Goal: Check status

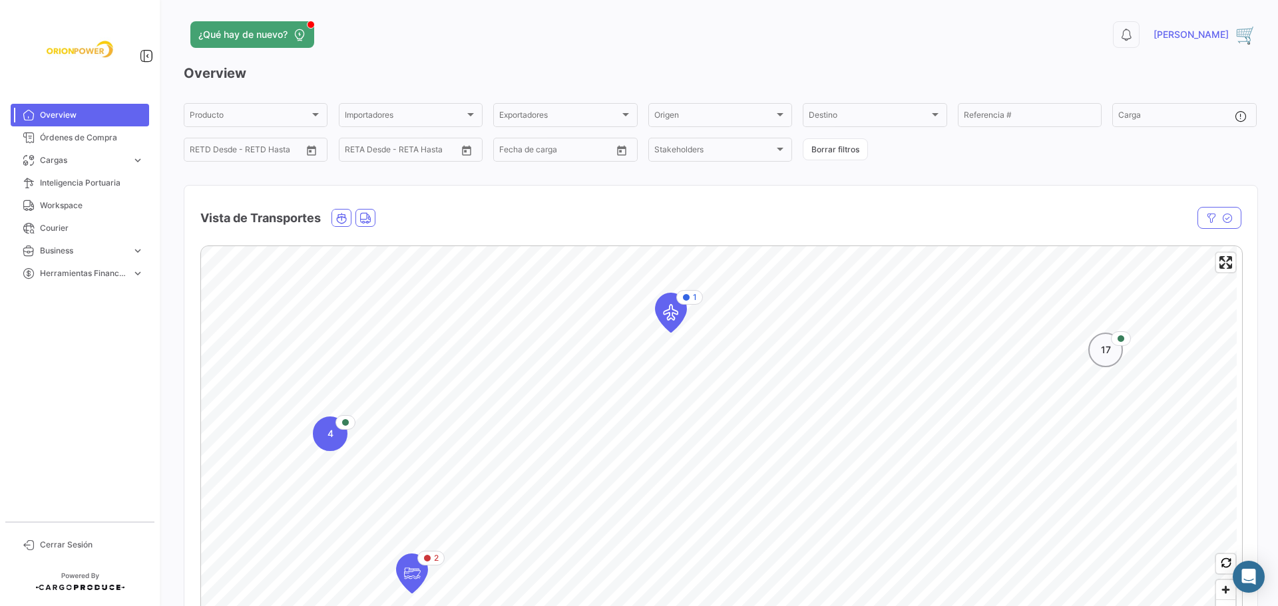
click at [1106, 361] on div "17" at bounding box center [1105, 350] width 35 height 35
click at [678, 483] on div "16" at bounding box center [683, 468] width 35 height 35
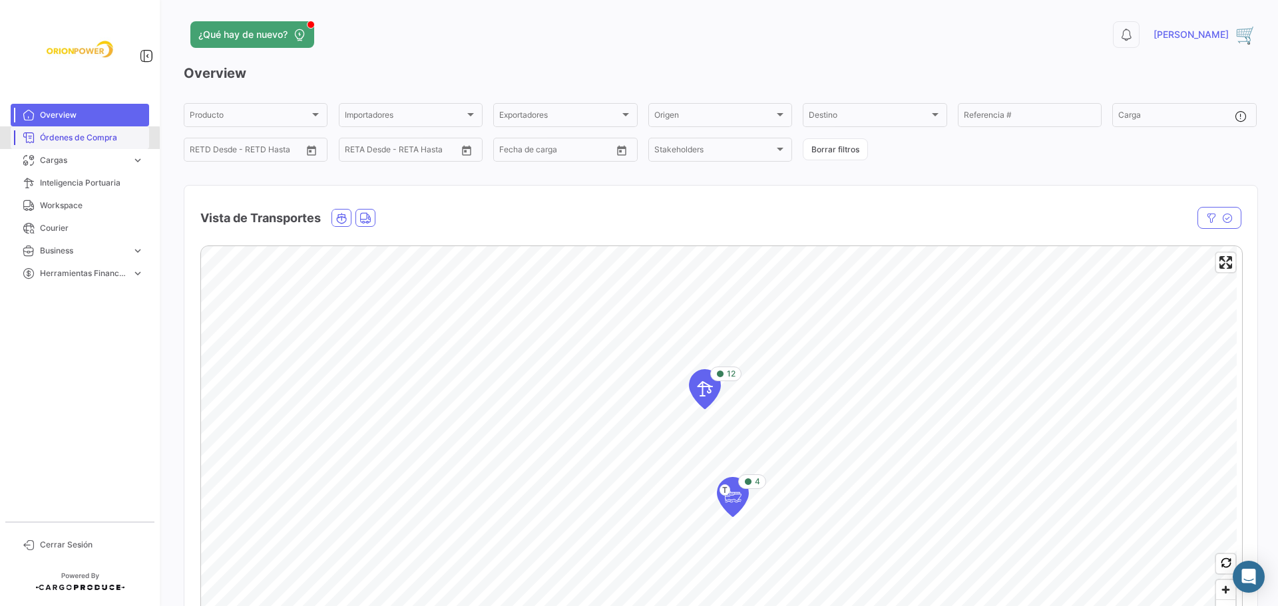
click at [63, 138] on span "Órdenes de Compra" at bounding box center [92, 138] width 104 height 12
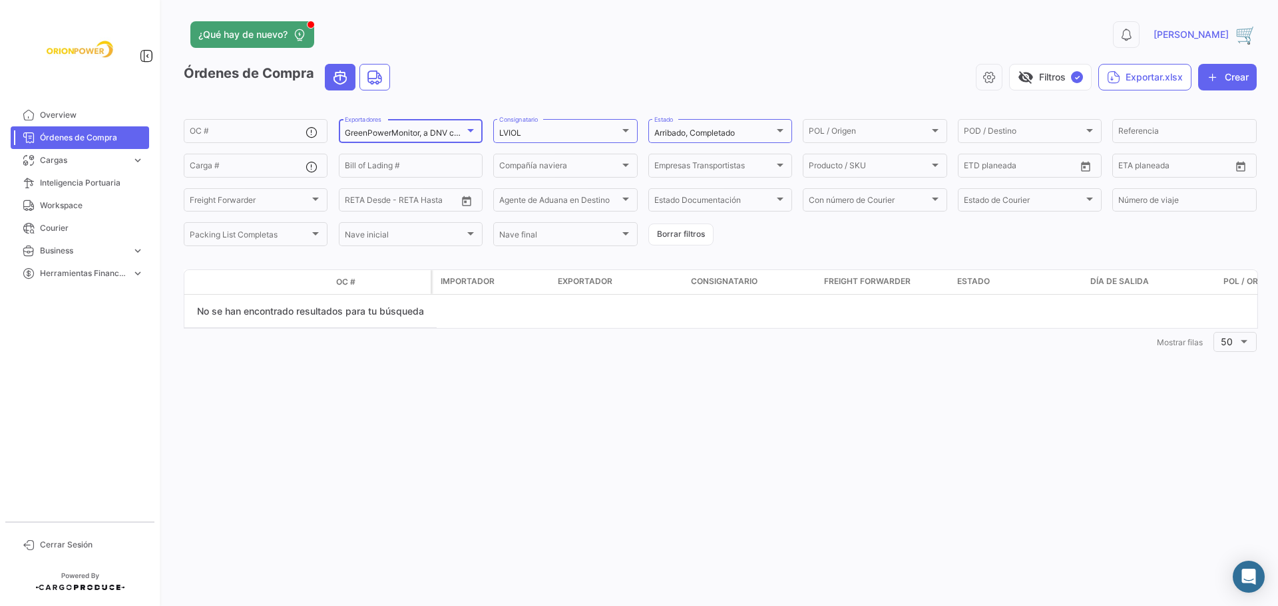
click at [471, 131] on div at bounding box center [470, 130] width 7 height 3
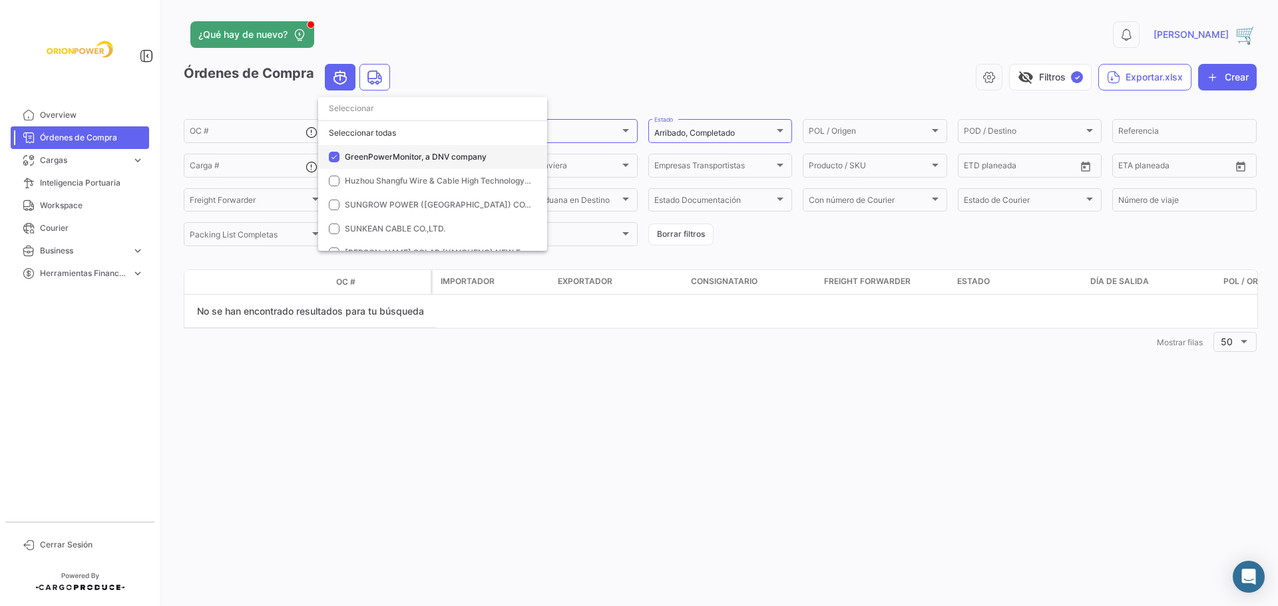
click at [337, 156] on mat-pseudo-checkbox at bounding box center [334, 157] width 11 height 11
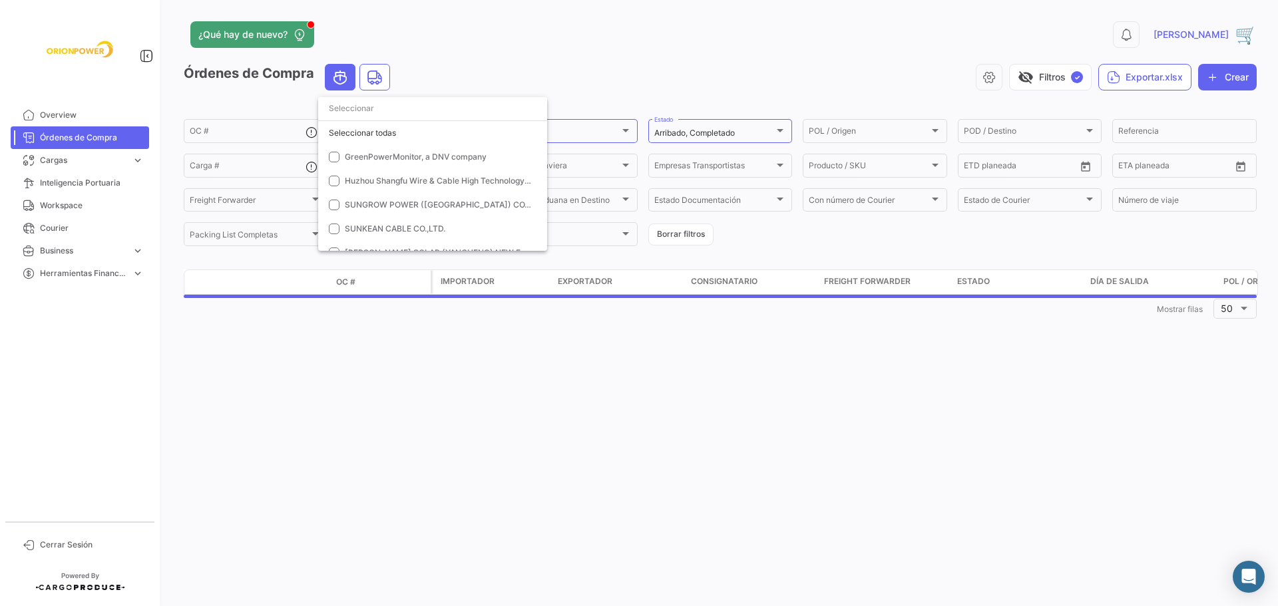
click at [584, 137] on div at bounding box center [639, 303] width 1278 height 606
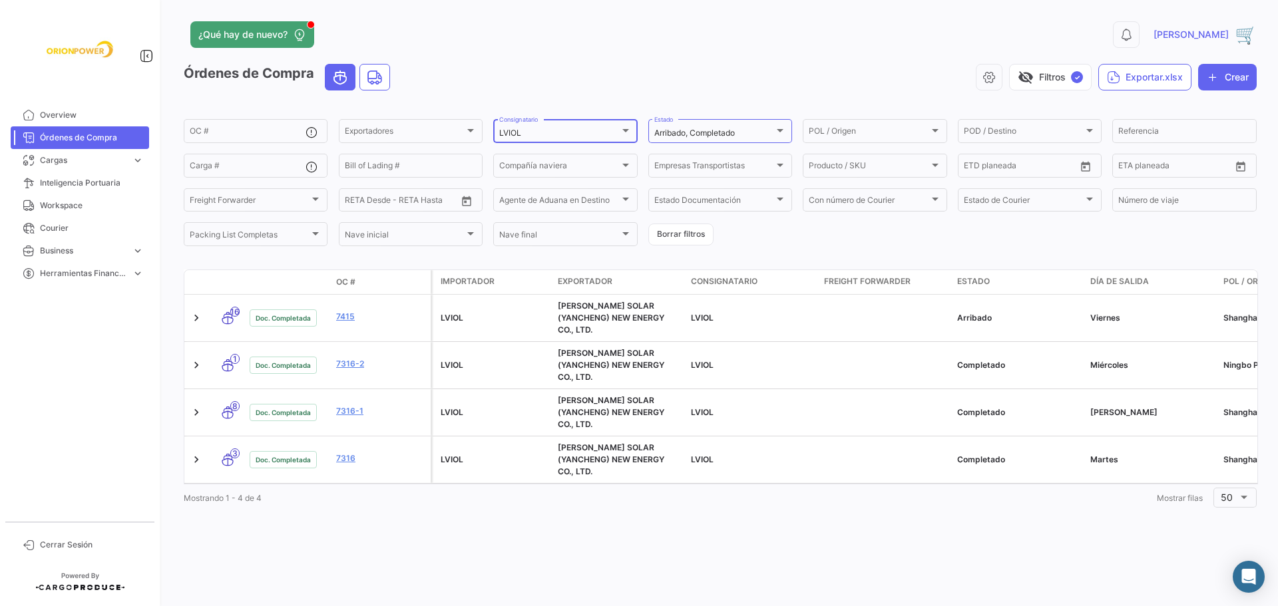
click at [625, 132] on div at bounding box center [625, 130] width 7 height 3
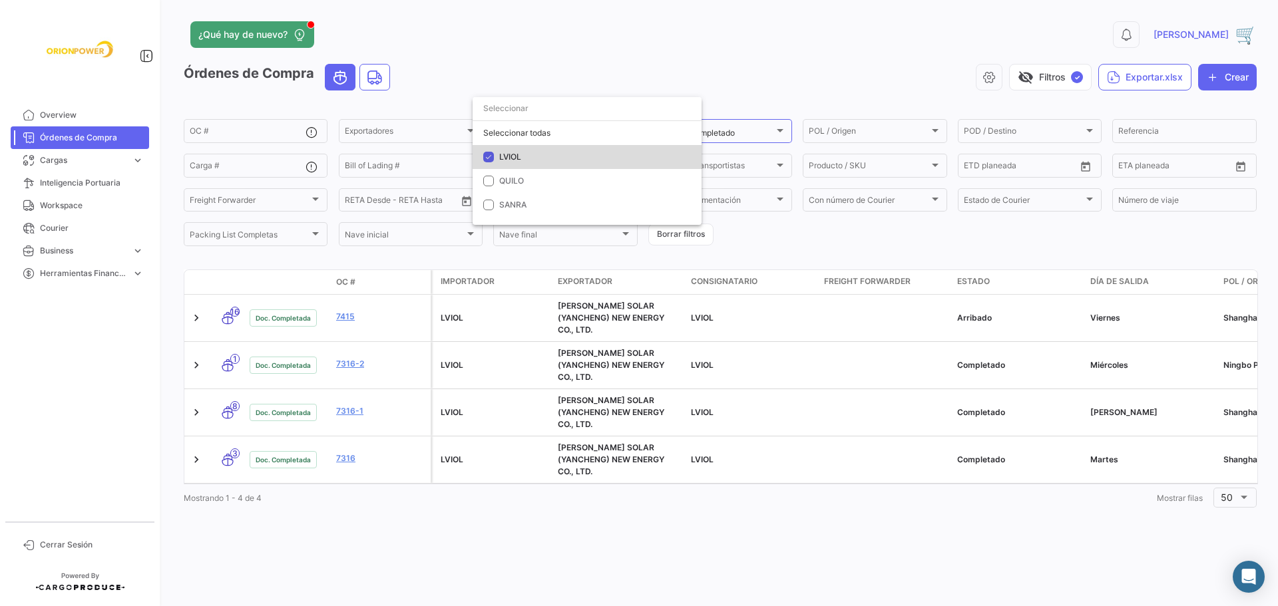
click at [517, 156] on span "LVIOL" at bounding box center [510, 157] width 22 height 10
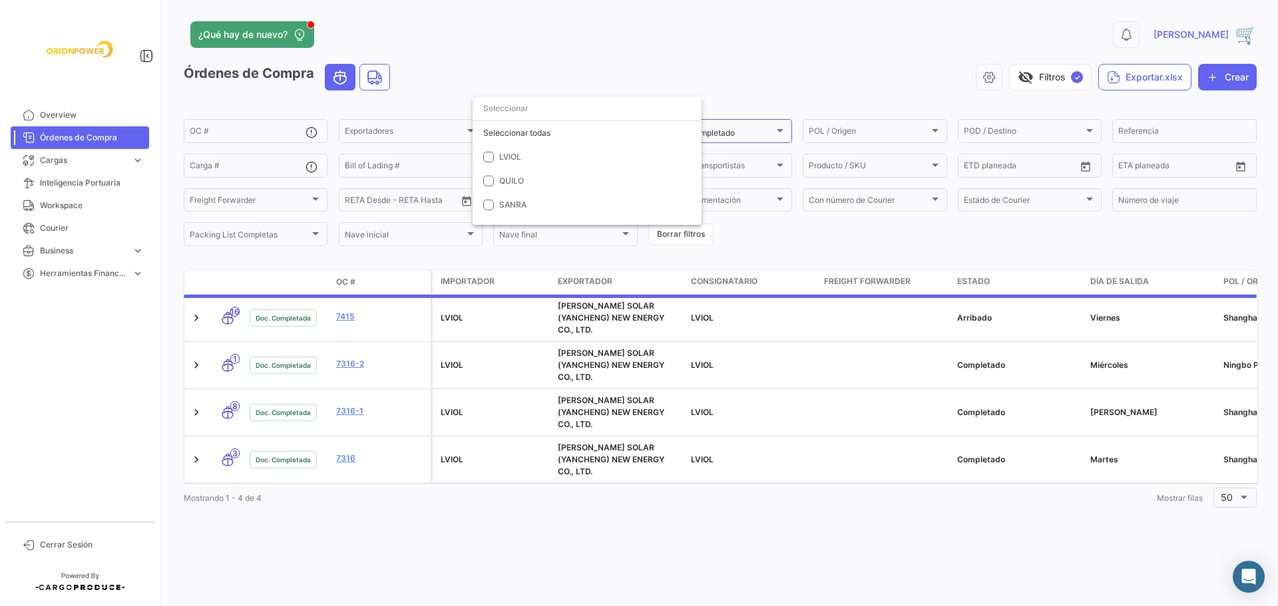
click at [748, 134] on div at bounding box center [639, 303] width 1278 height 606
click at [780, 130] on div at bounding box center [780, 130] width 7 height 3
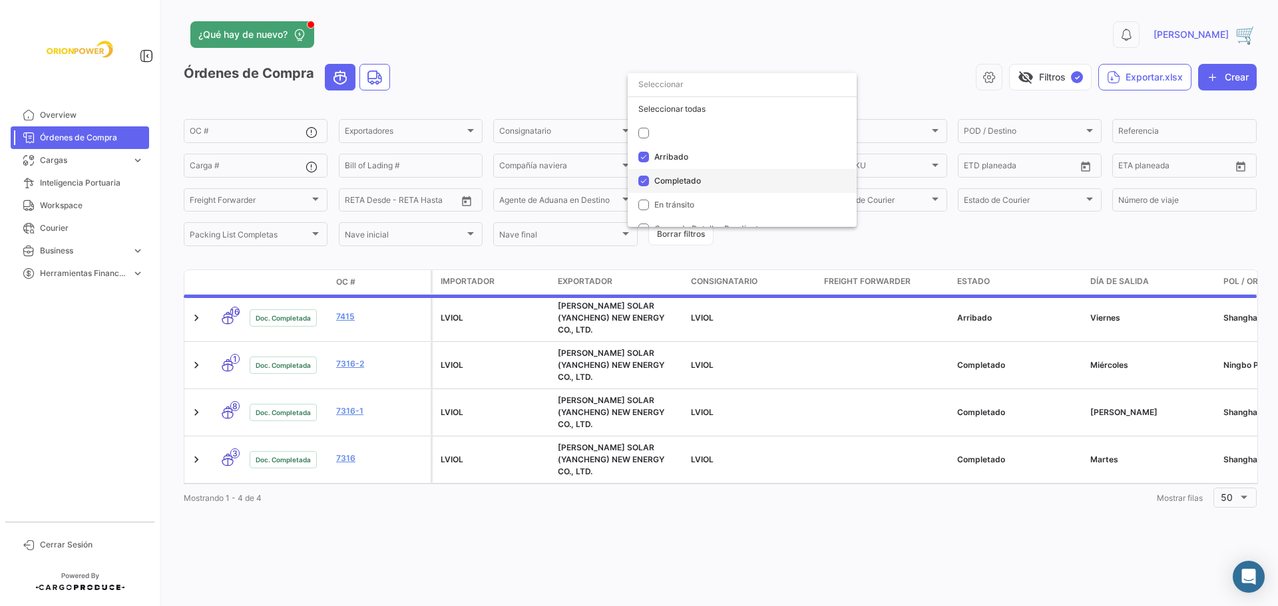
scroll to position [14, 0]
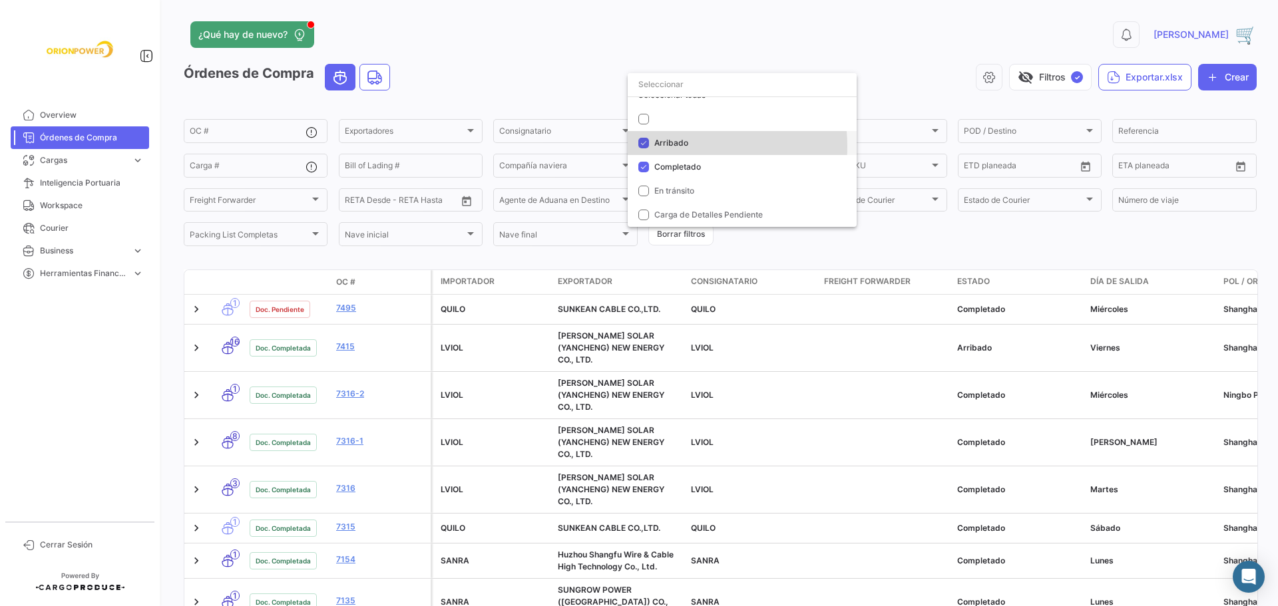
click at [680, 146] on span "Arribado" at bounding box center [671, 143] width 34 height 10
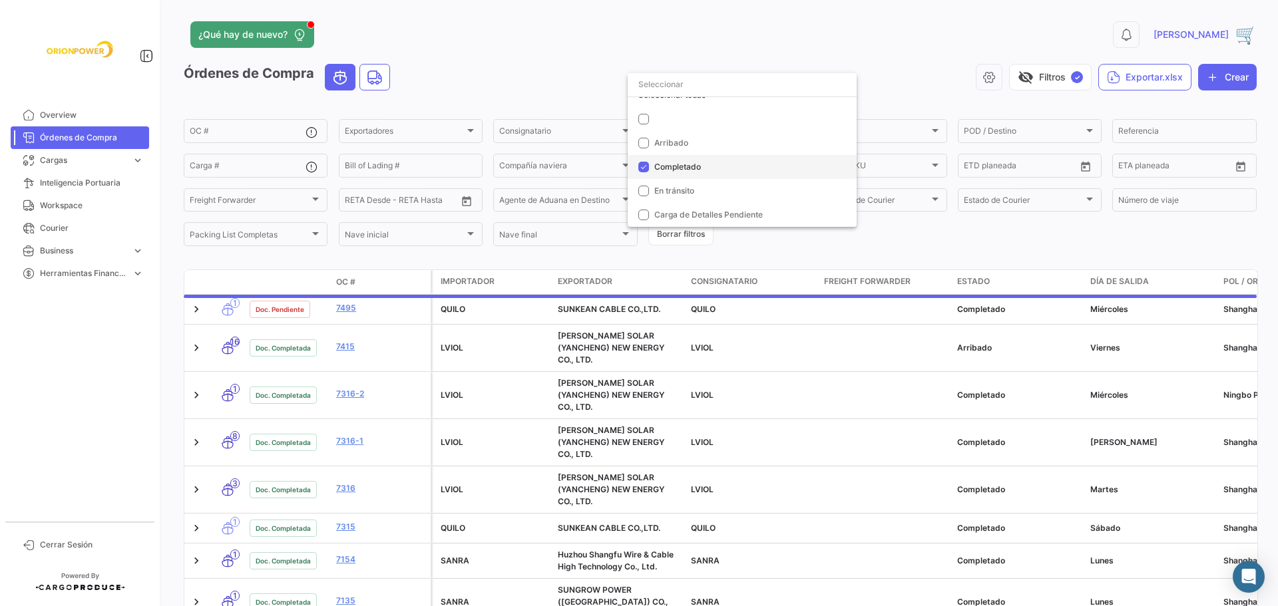
click at [672, 166] on span "Completado" at bounding box center [677, 167] width 47 height 10
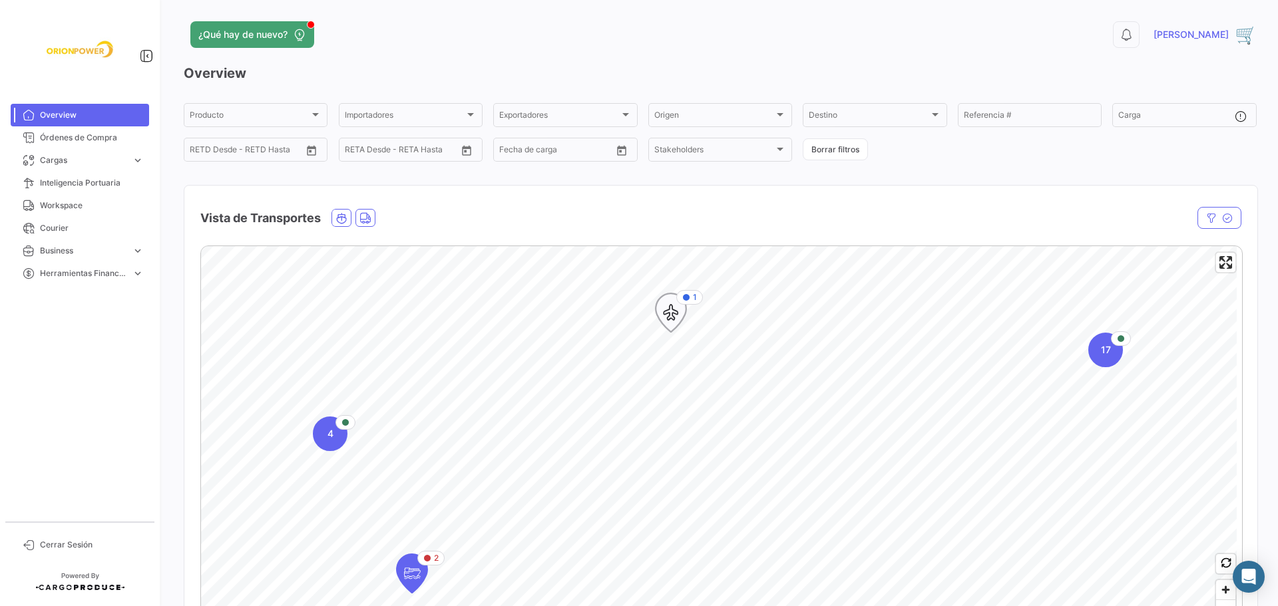
click at [677, 322] on icon "Map marker" at bounding box center [671, 313] width 19 height 28
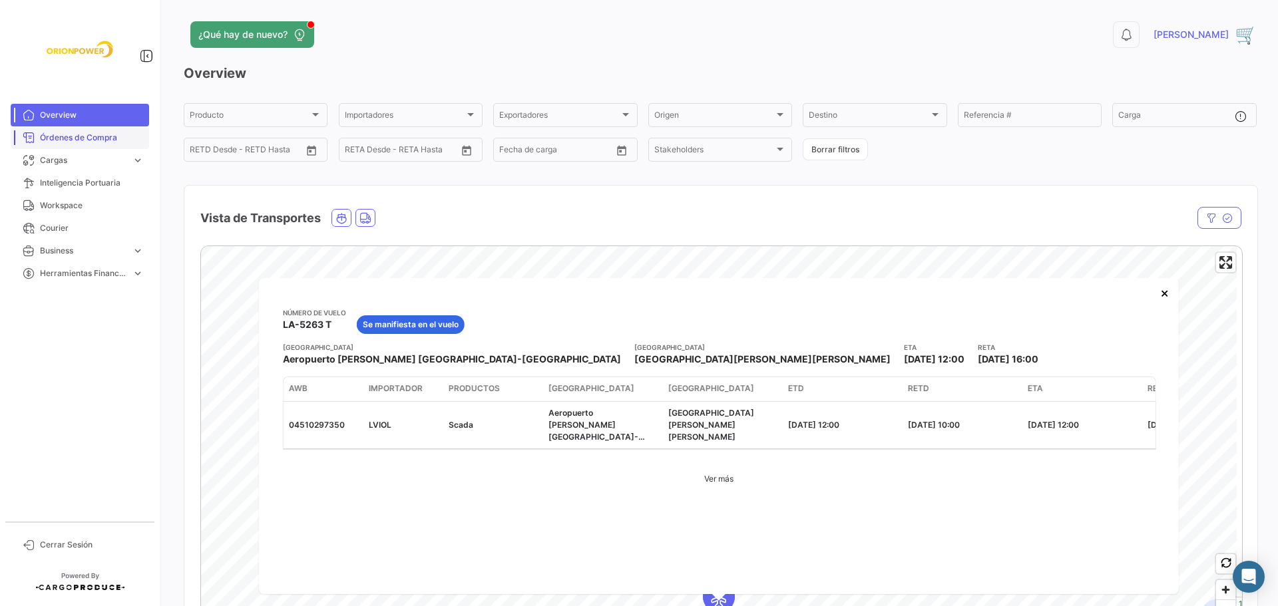
click at [69, 139] on span "Órdenes de Compra" at bounding box center [92, 138] width 104 height 12
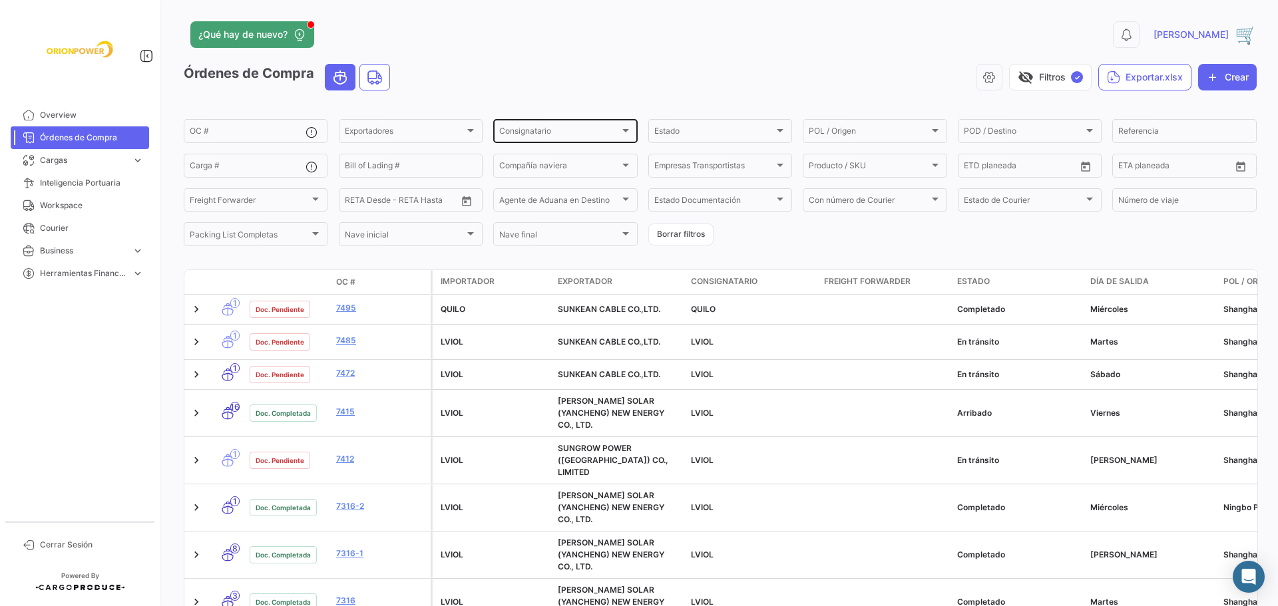
click at [624, 132] on div at bounding box center [625, 130] width 7 height 3
click at [515, 183] on span "LVIOL" at bounding box center [508, 181] width 22 height 10
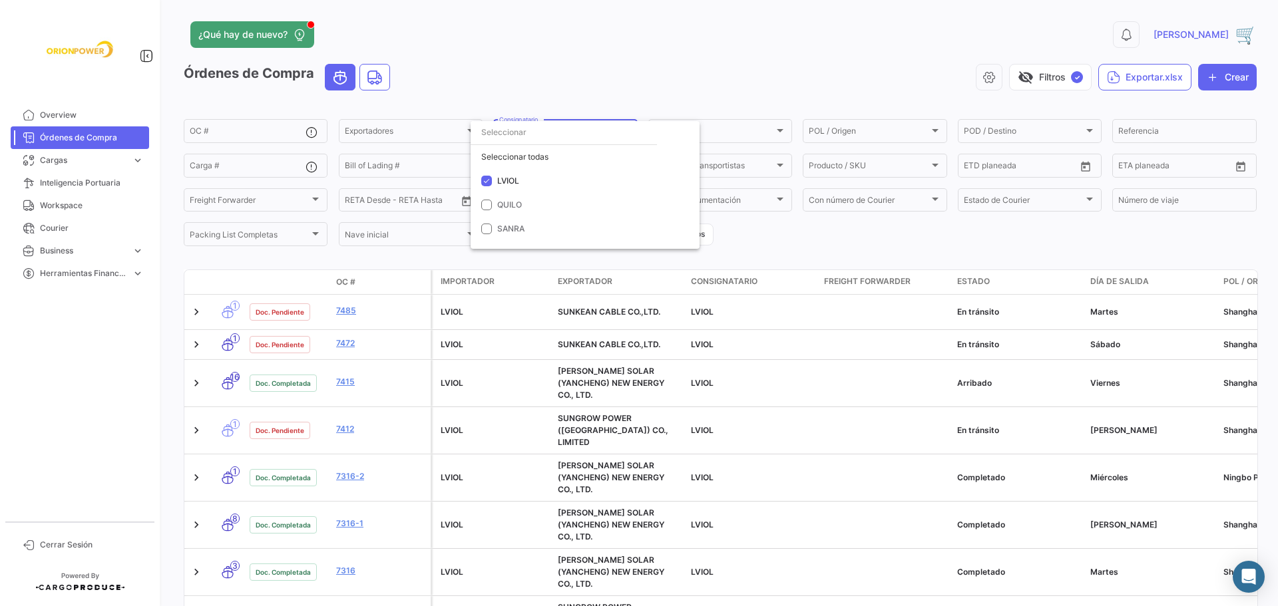
click at [819, 233] on div at bounding box center [639, 303] width 1278 height 606
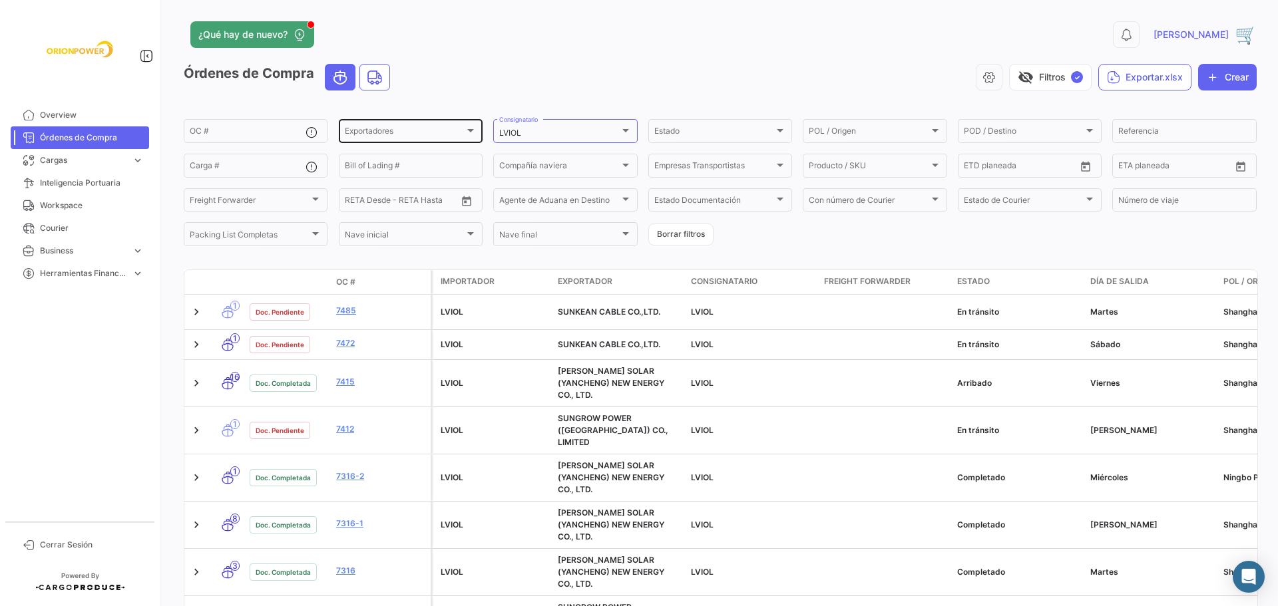
click at [471, 130] on div at bounding box center [470, 130] width 7 height 3
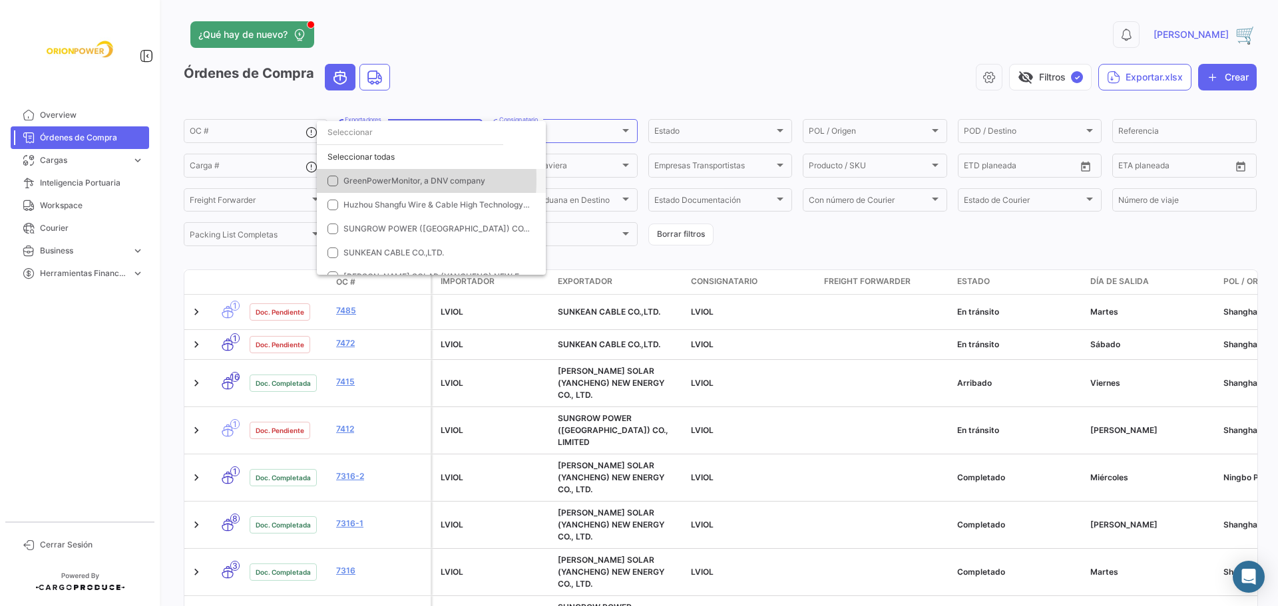
click at [334, 180] on mat-pseudo-checkbox at bounding box center [333, 181] width 11 height 11
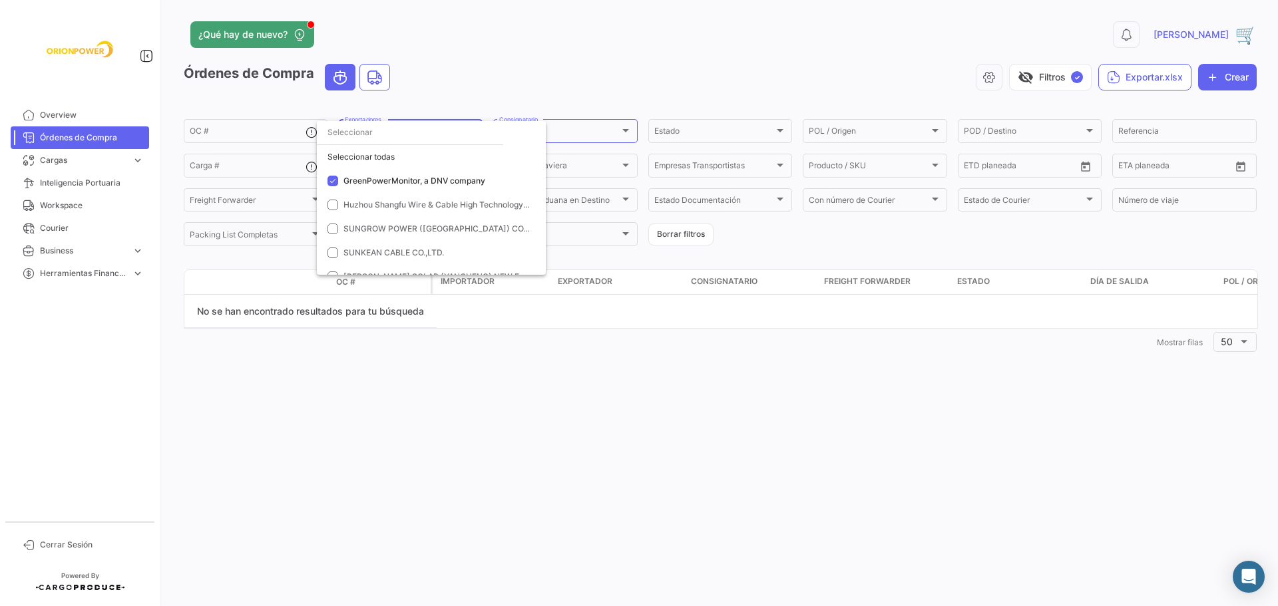
click at [780, 136] on div at bounding box center [639, 303] width 1278 height 606
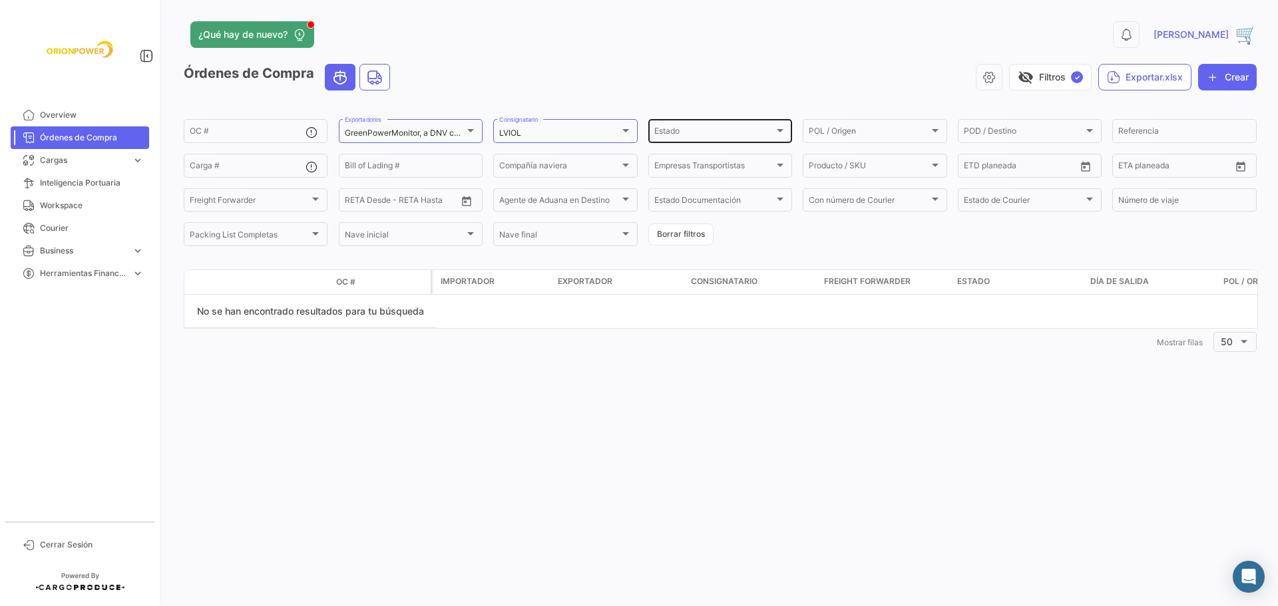
click at [780, 136] on div "Estado" at bounding box center [720, 132] width 132 height 9
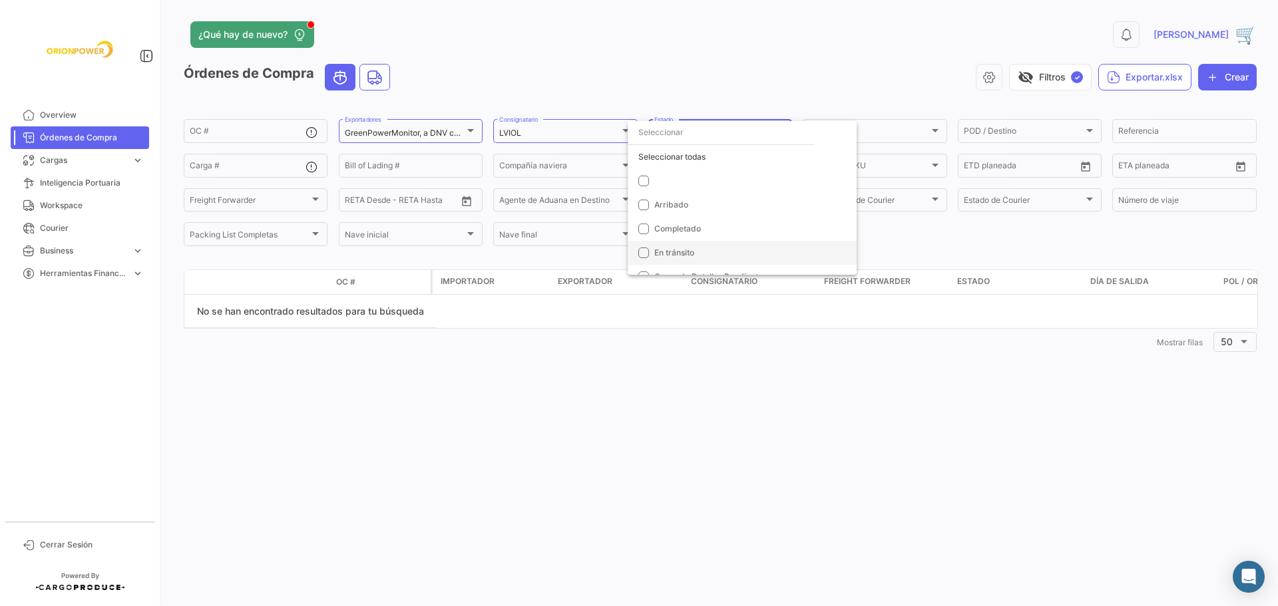
click at [680, 254] on span "En tránsito" at bounding box center [674, 253] width 40 height 10
click at [674, 205] on span "Arribado" at bounding box center [671, 205] width 34 height 10
